Goal: Transaction & Acquisition: Purchase product/service

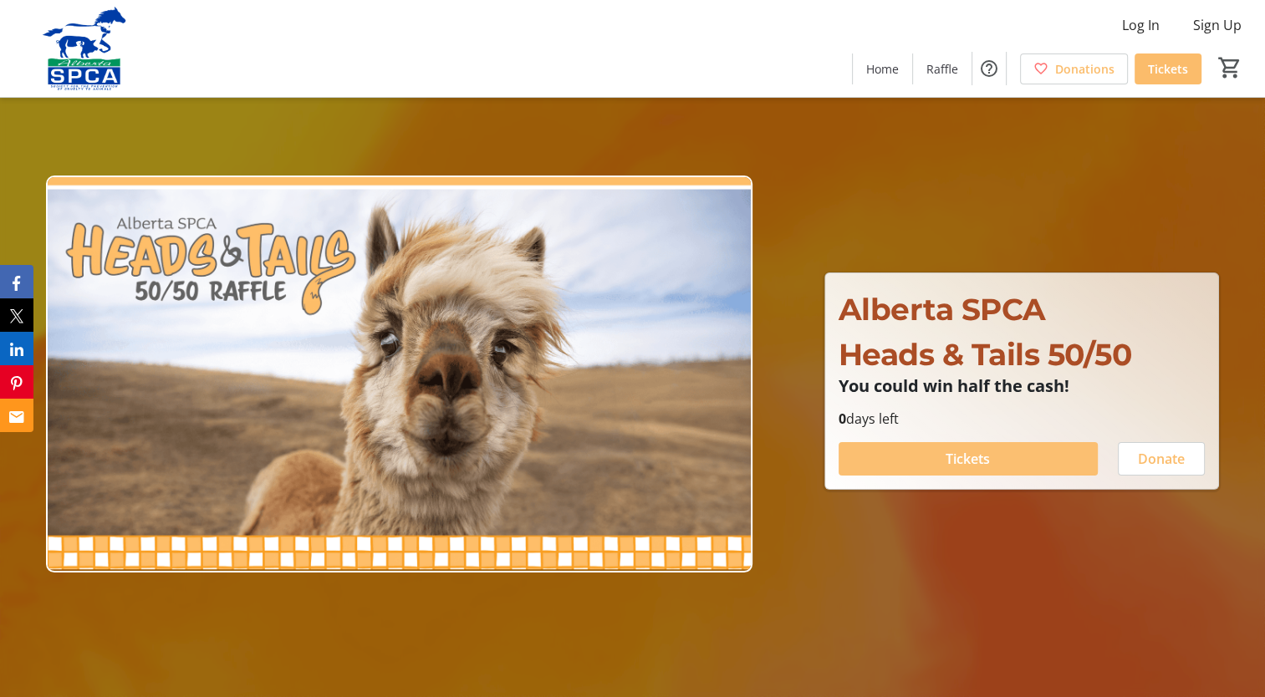
click at [959, 456] on span "Tickets" at bounding box center [967, 459] width 44 height 20
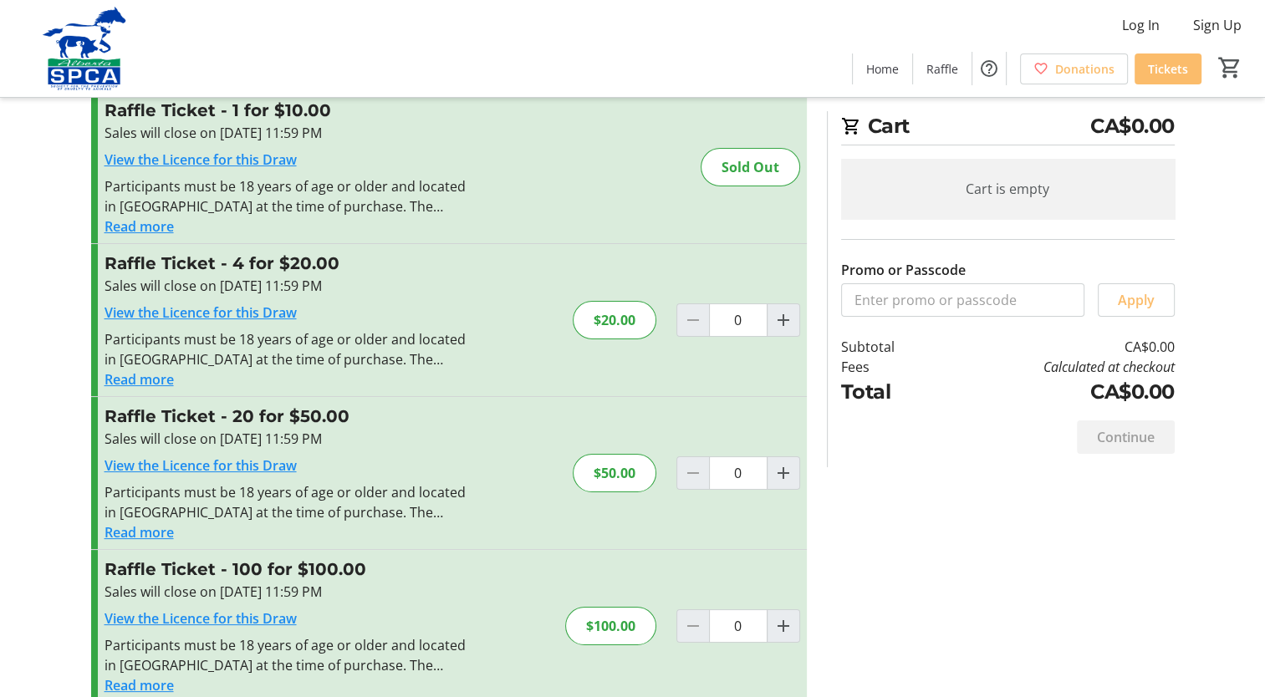
scroll to position [71, 0]
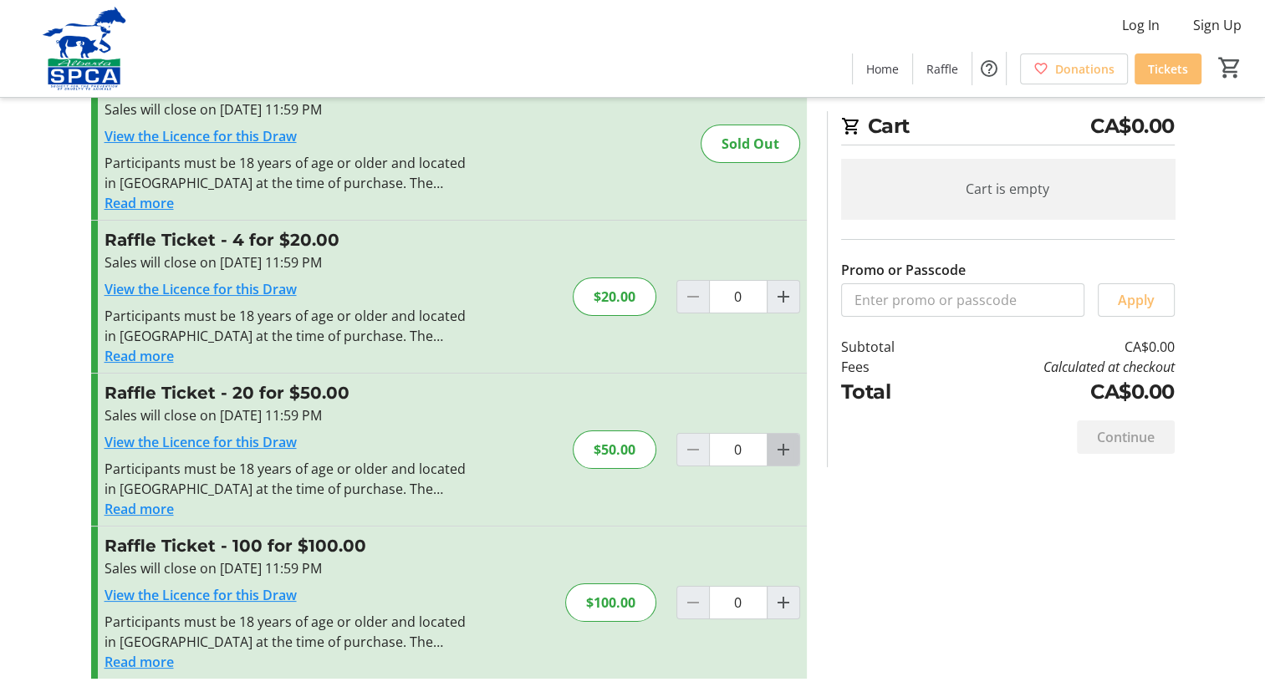
click at [781, 446] on mat-icon "Increment by one" at bounding box center [783, 450] width 20 height 20
type input "1"
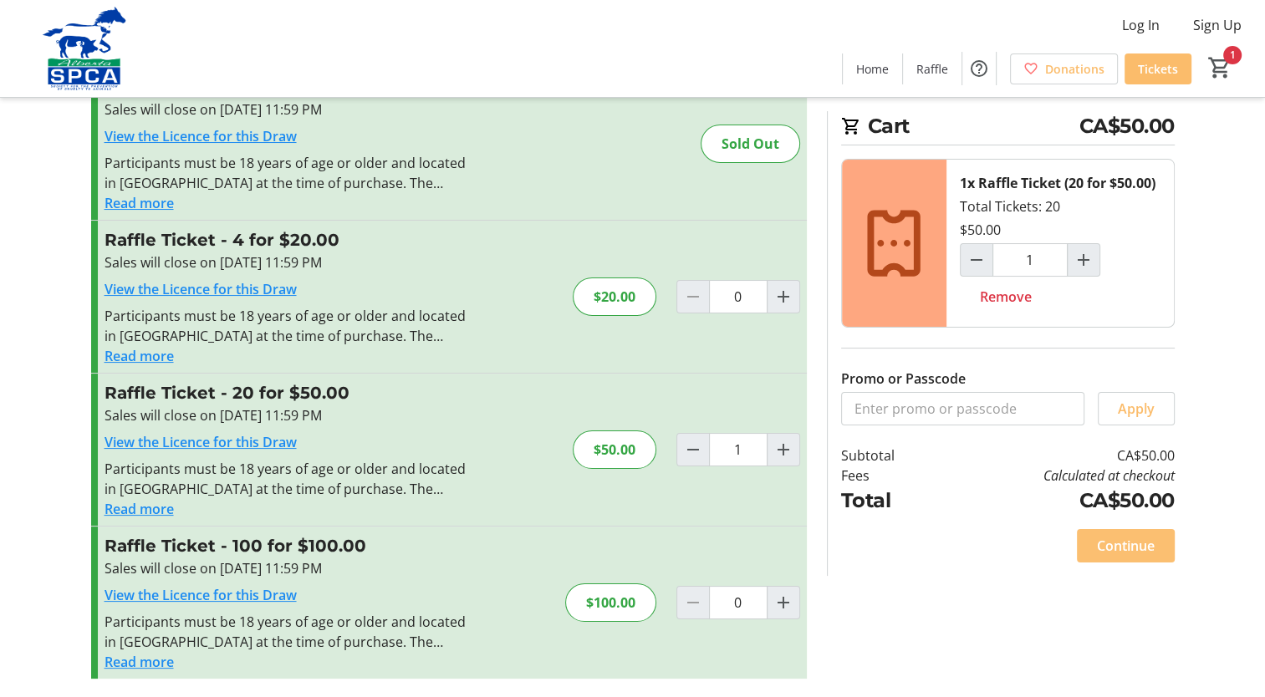
click at [1118, 539] on span "Continue" at bounding box center [1126, 546] width 58 height 20
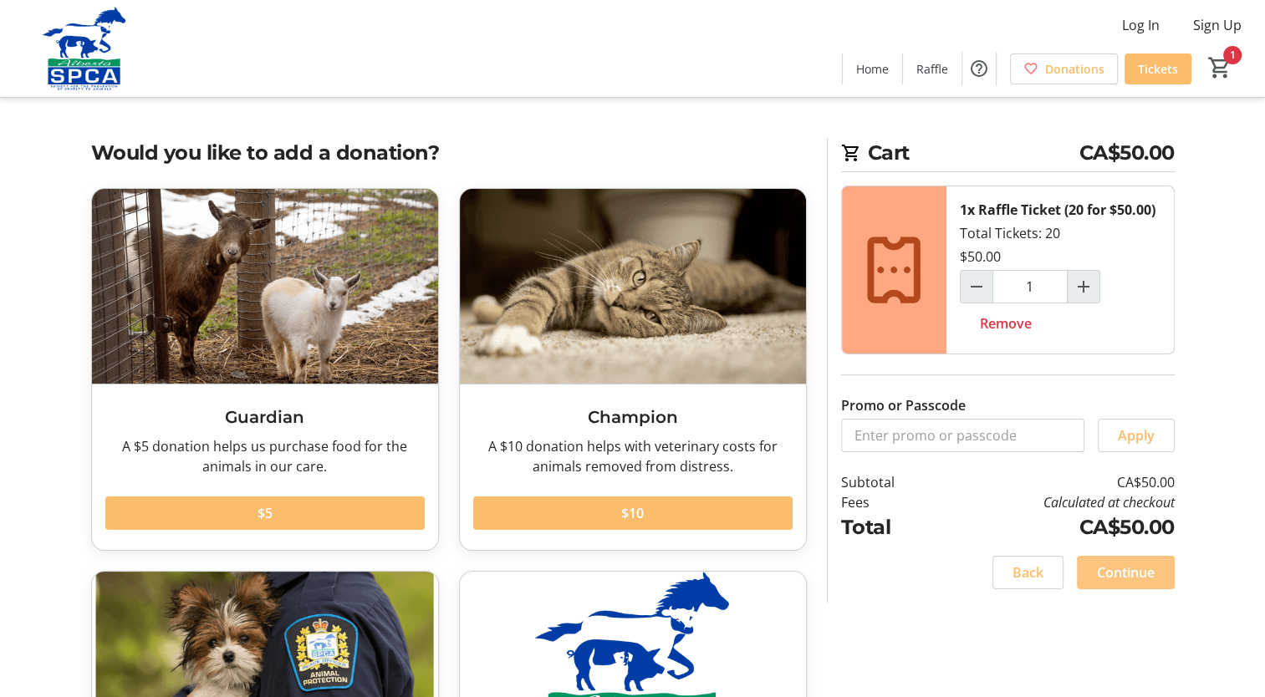
click at [1116, 566] on span "Continue" at bounding box center [1126, 573] width 58 height 20
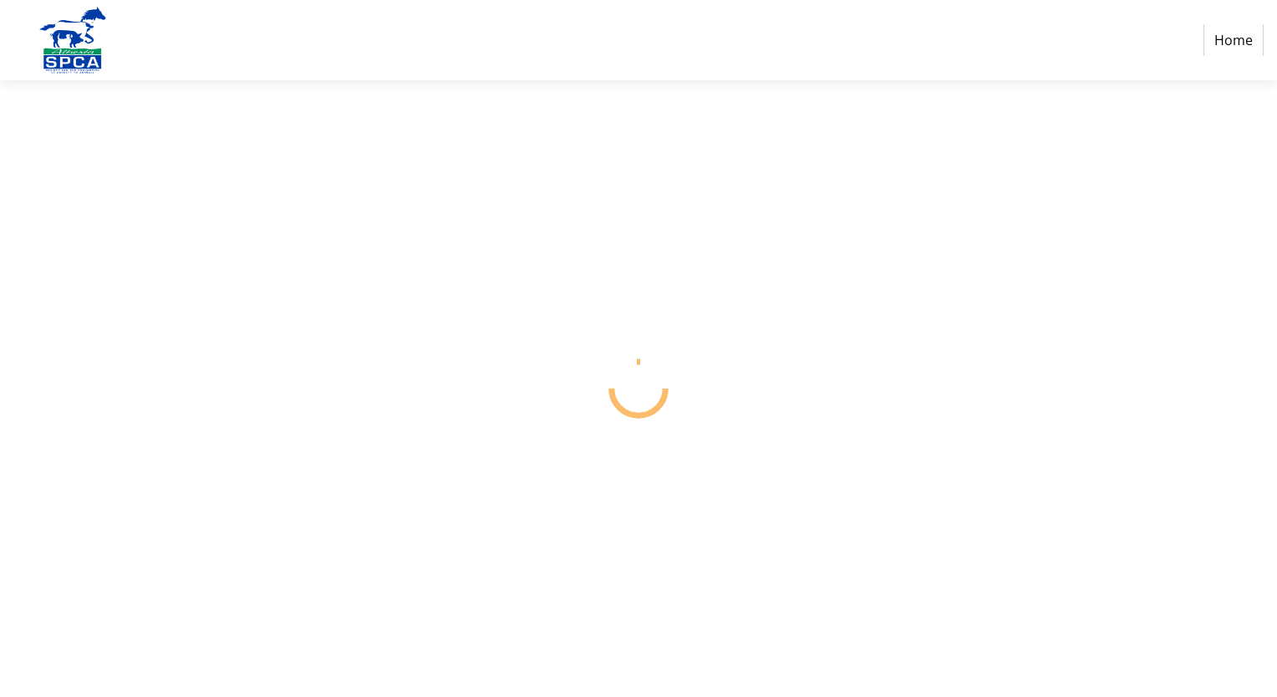
select select "CA"
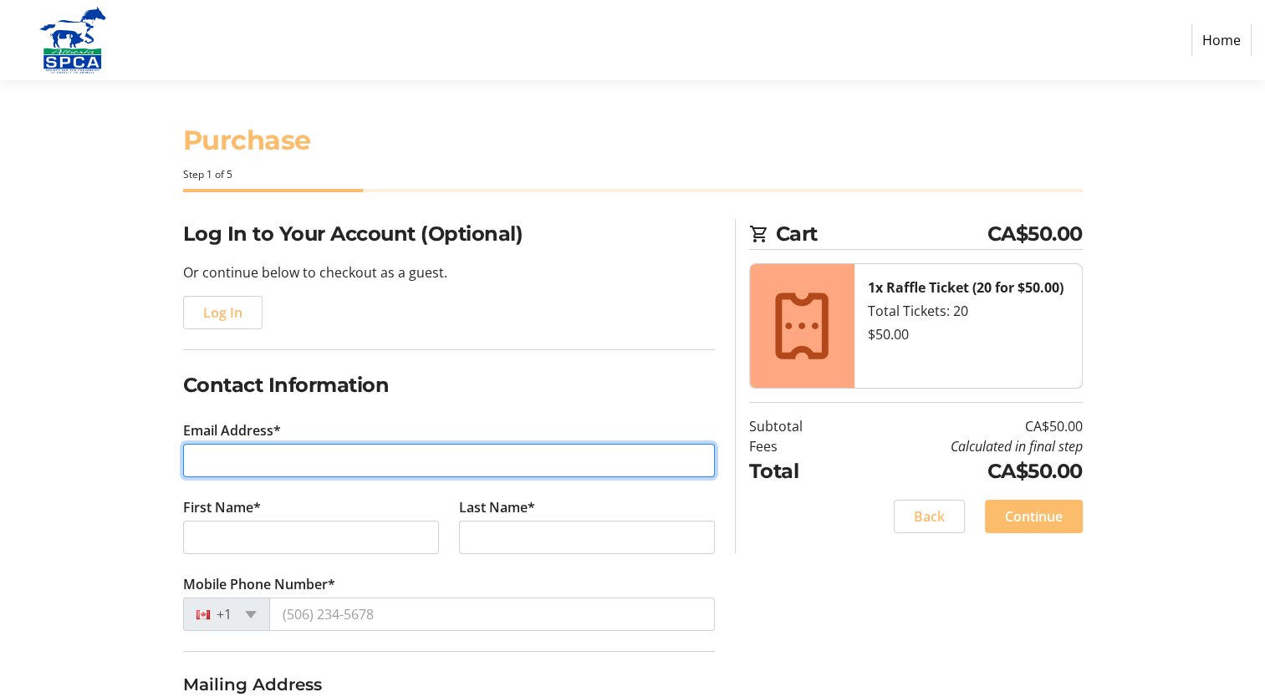
click at [211, 462] on input "Email Address*" at bounding box center [449, 460] width 532 height 33
click at [216, 453] on input "Email Address*" at bounding box center [449, 460] width 532 height 33
type input "the.skipper@live.com"
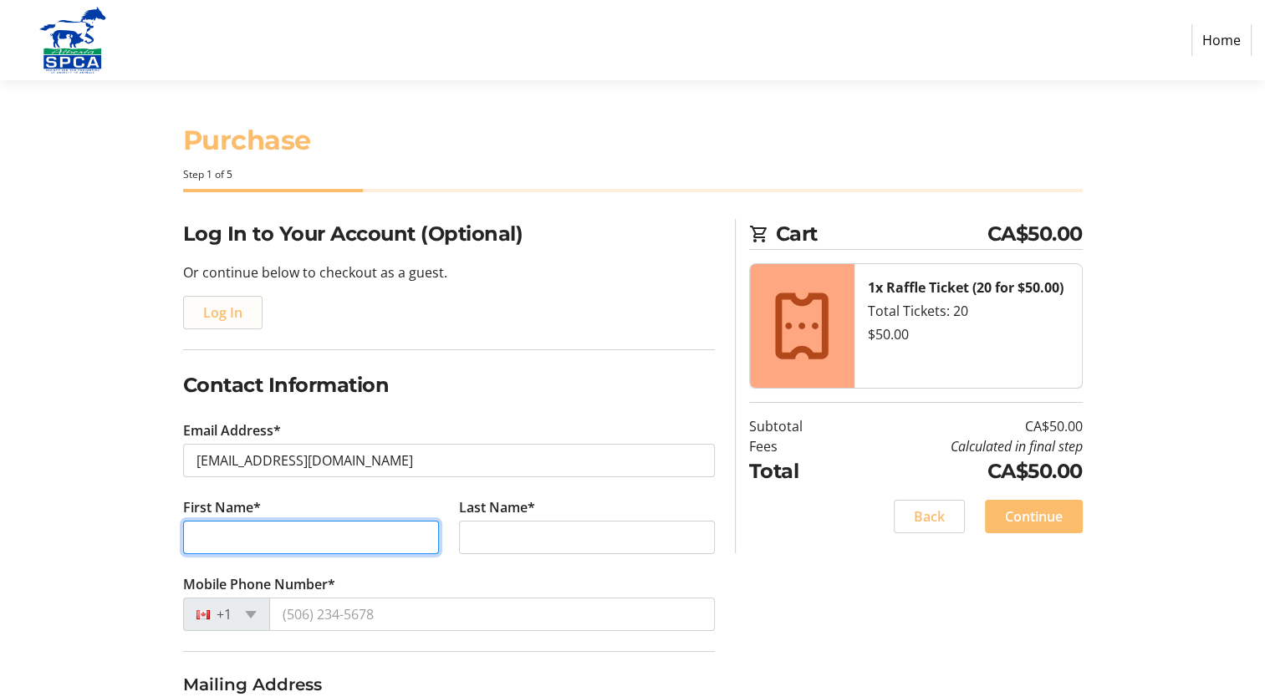
type input "Ken"
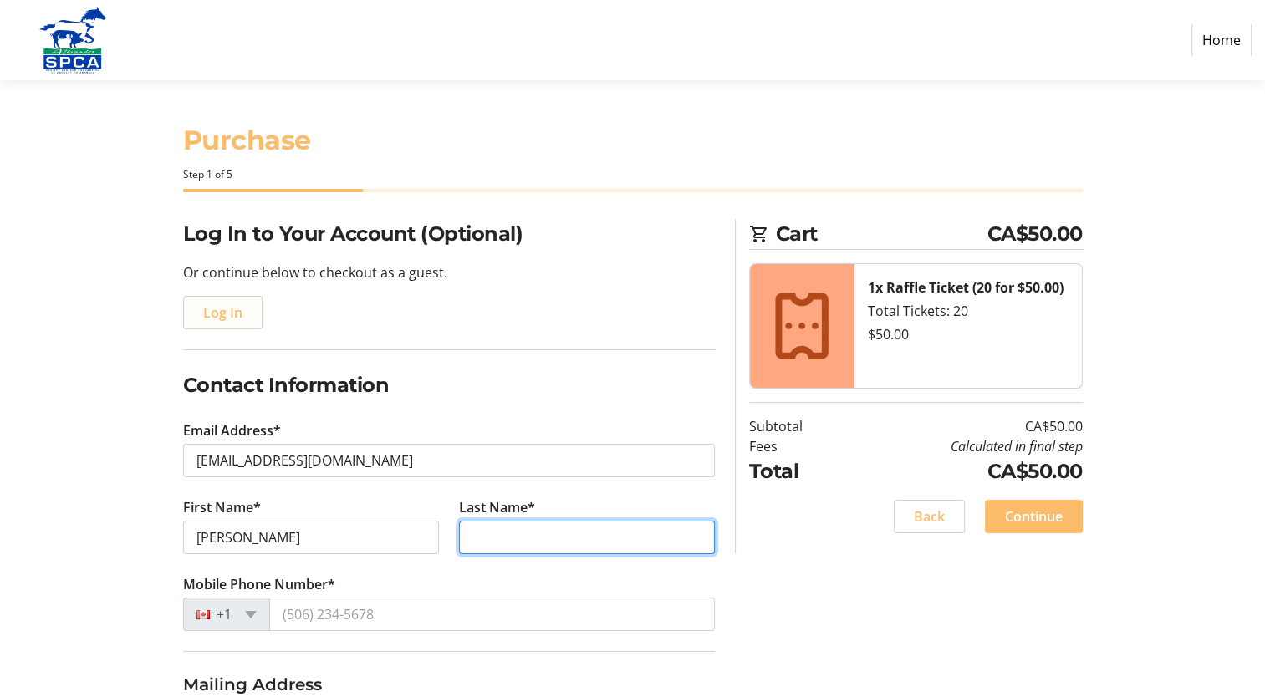
type input "Kehoe"
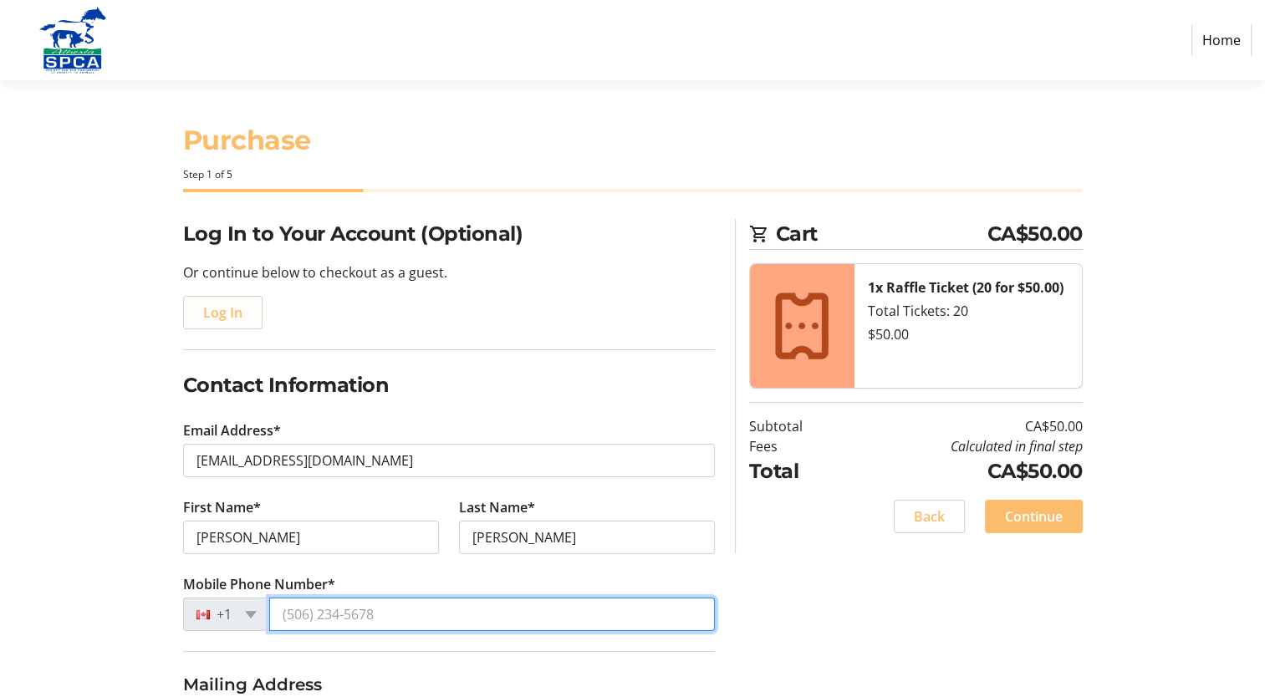
type input "(587) 982-4370"
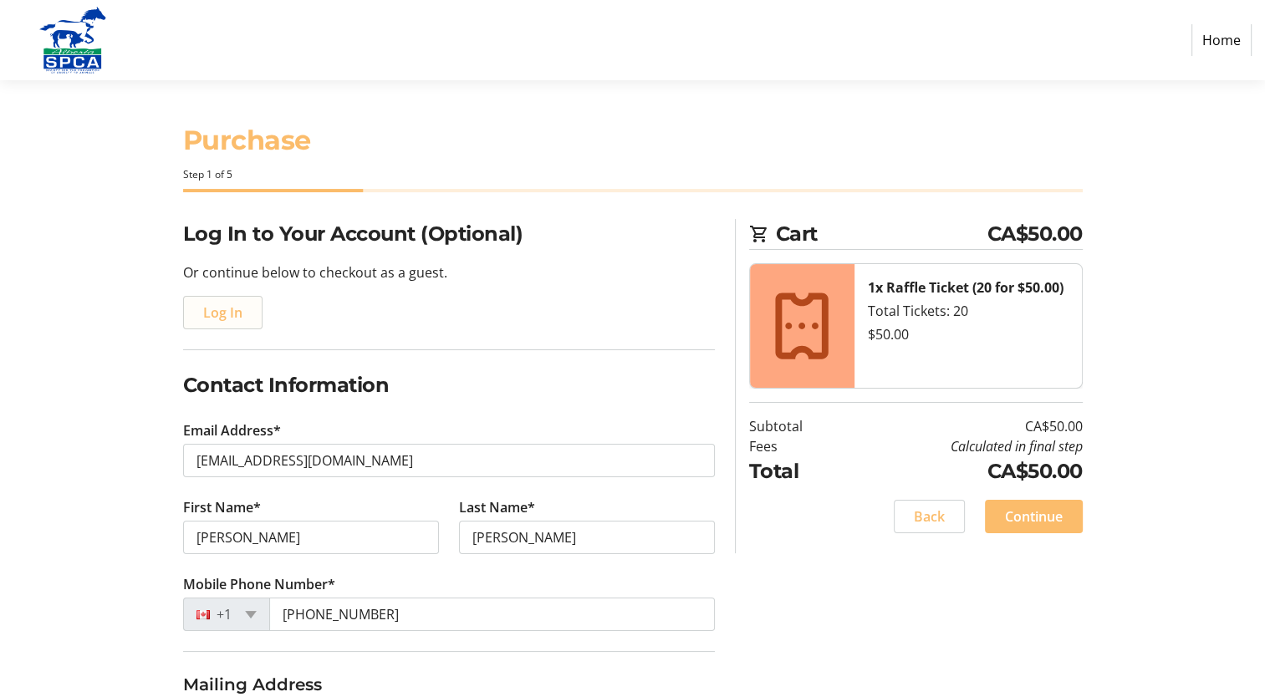
type input "111 Ambleside Dr SW"
type input "Suite 210"
type input "Edmonton"
select select "AB"
type input "T6W 0J4"
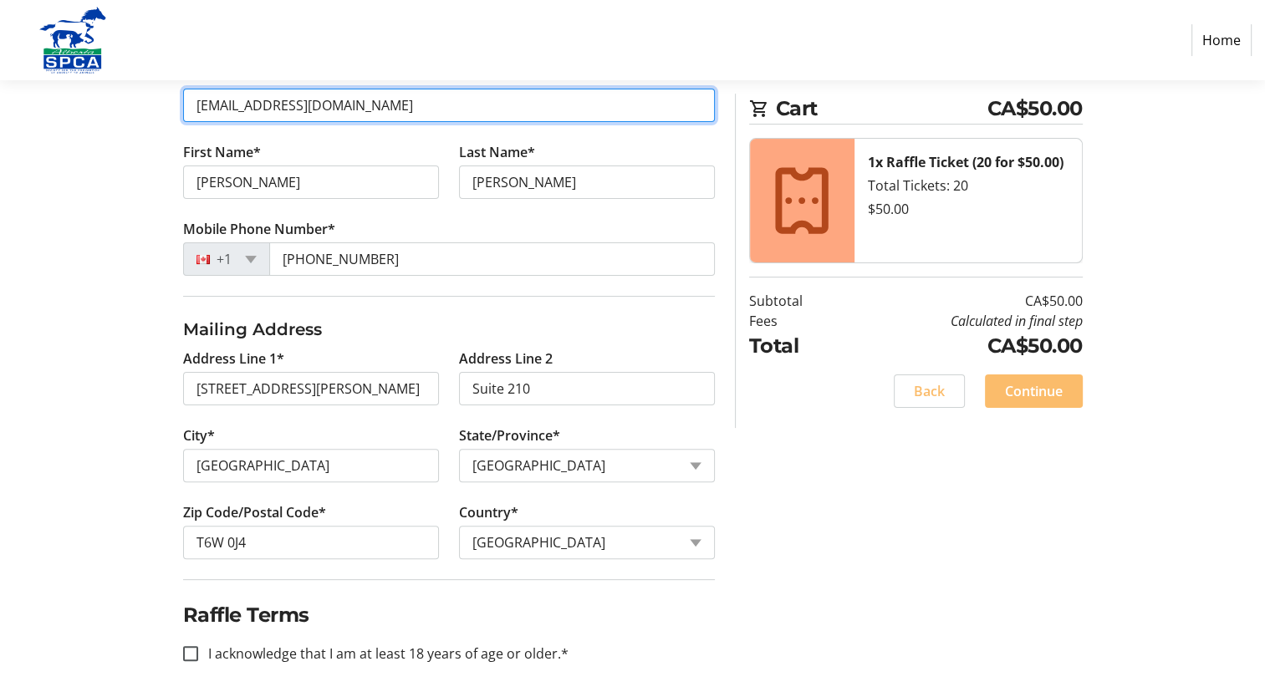
scroll to position [359, 0]
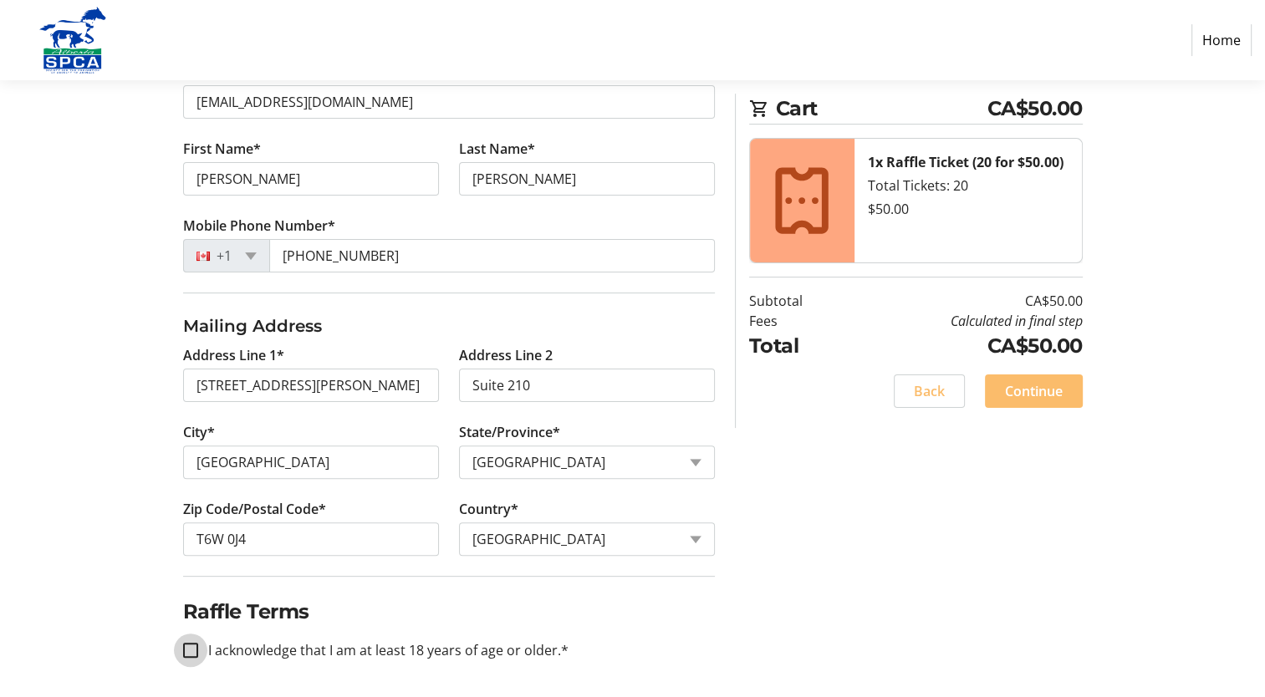
click at [185, 643] on input "I acknowledge that I am at least 18 years of age or older.*" at bounding box center [190, 650] width 15 height 15
checkbox input "true"
click at [1036, 385] on span "Continue" at bounding box center [1034, 391] width 58 height 20
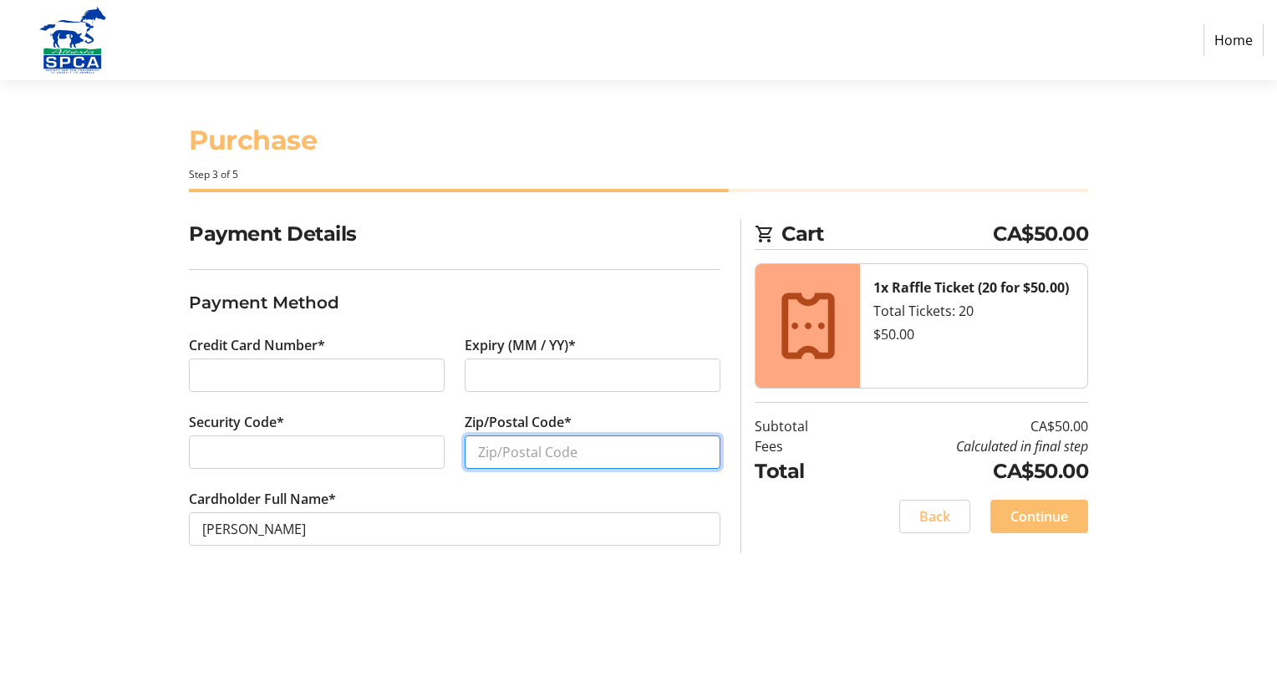
click at [490, 451] on input "Zip/Postal Code*" at bounding box center [593, 451] width 256 height 33
type input "T6W0J4"
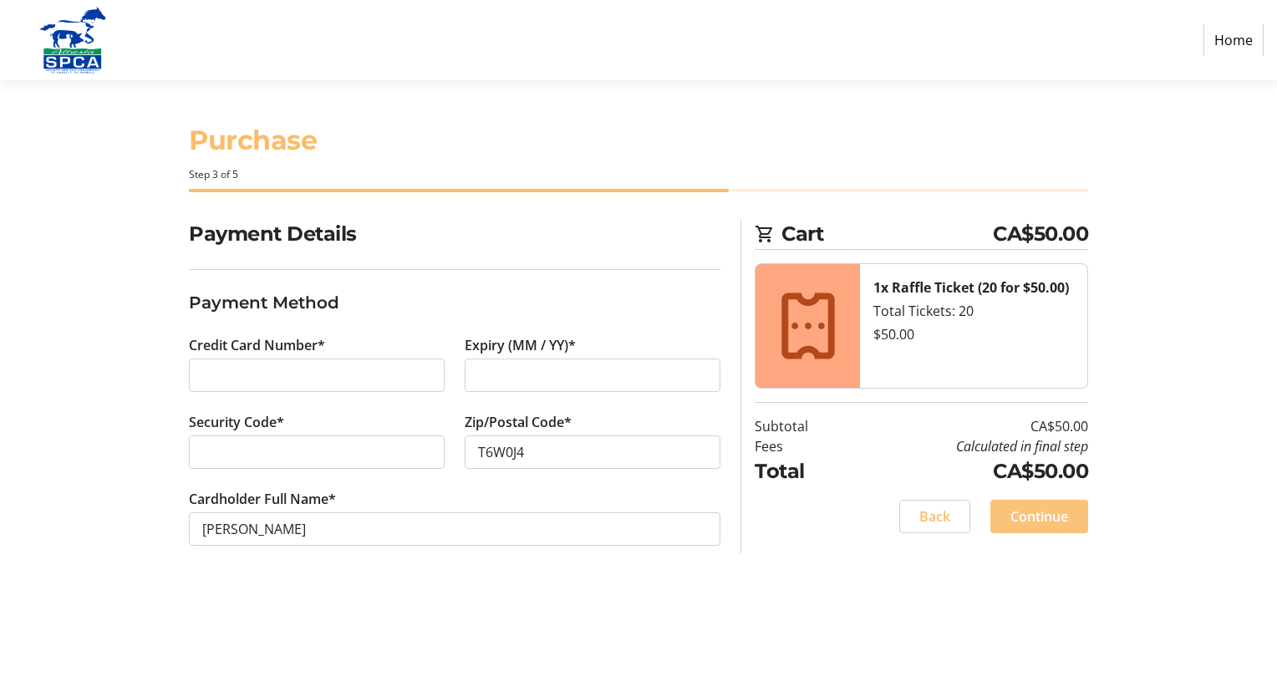
click at [1027, 509] on span "Continue" at bounding box center [1040, 517] width 58 height 20
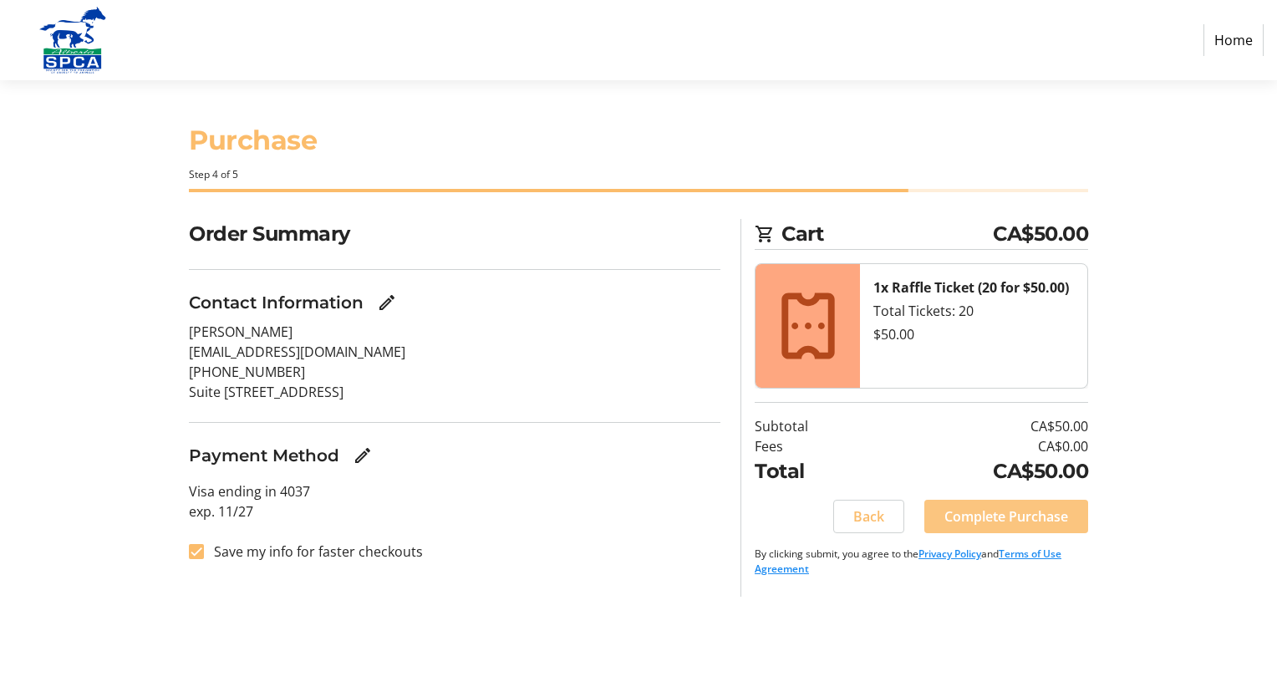
click at [999, 512] on span "Complete Purchase" at bounding box center [1007, 517] width 124 height 20
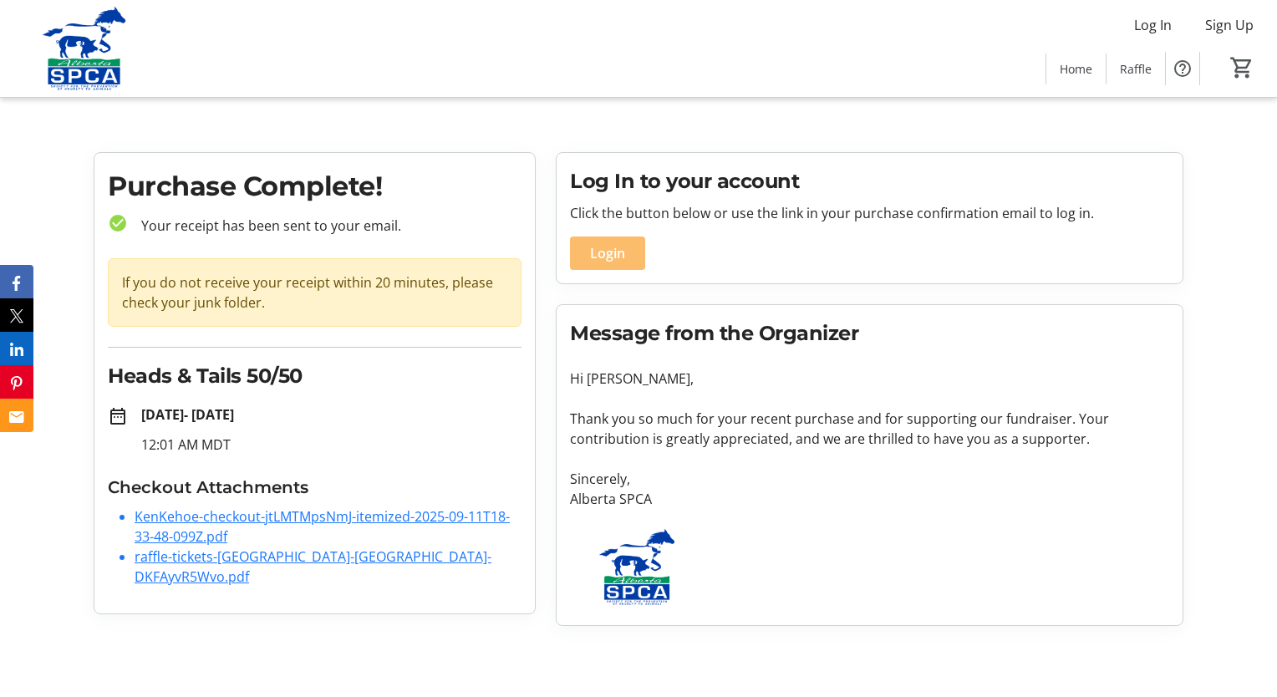
click at [275, 556] on link "raffle-tickets-alberta-spca-DKFAyvR5Wvo.pdf" at bounding box center [313, 566] width 357 height 38
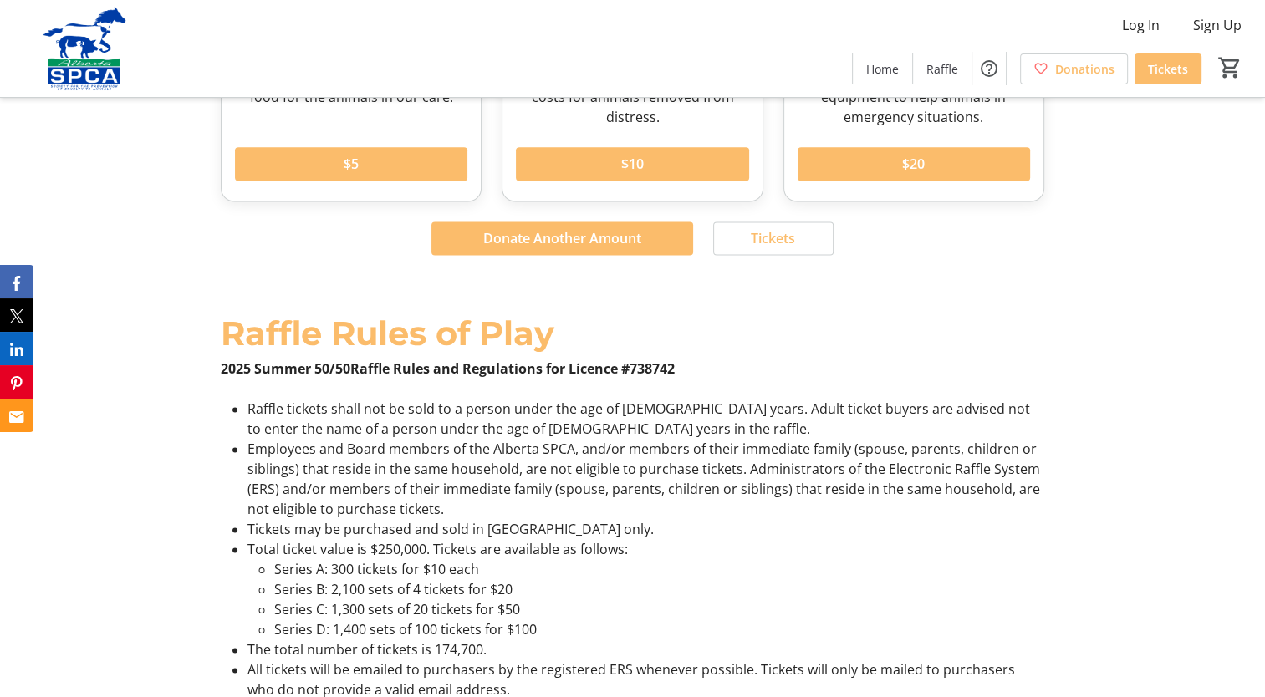
scroll to position [2090, 0]
